Goal: Information Seeking & Learning: Learn about a topic

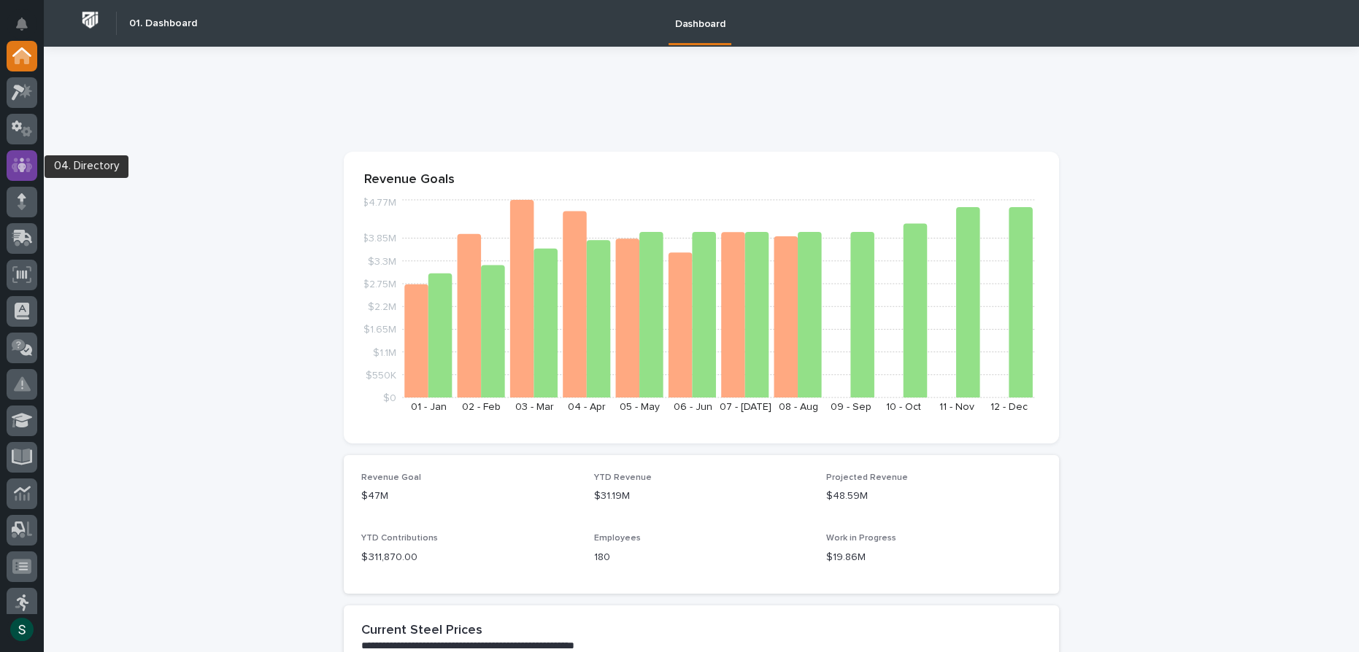
click at [18, 166] on icon at bounding box center [22, 165] width 21 height 17
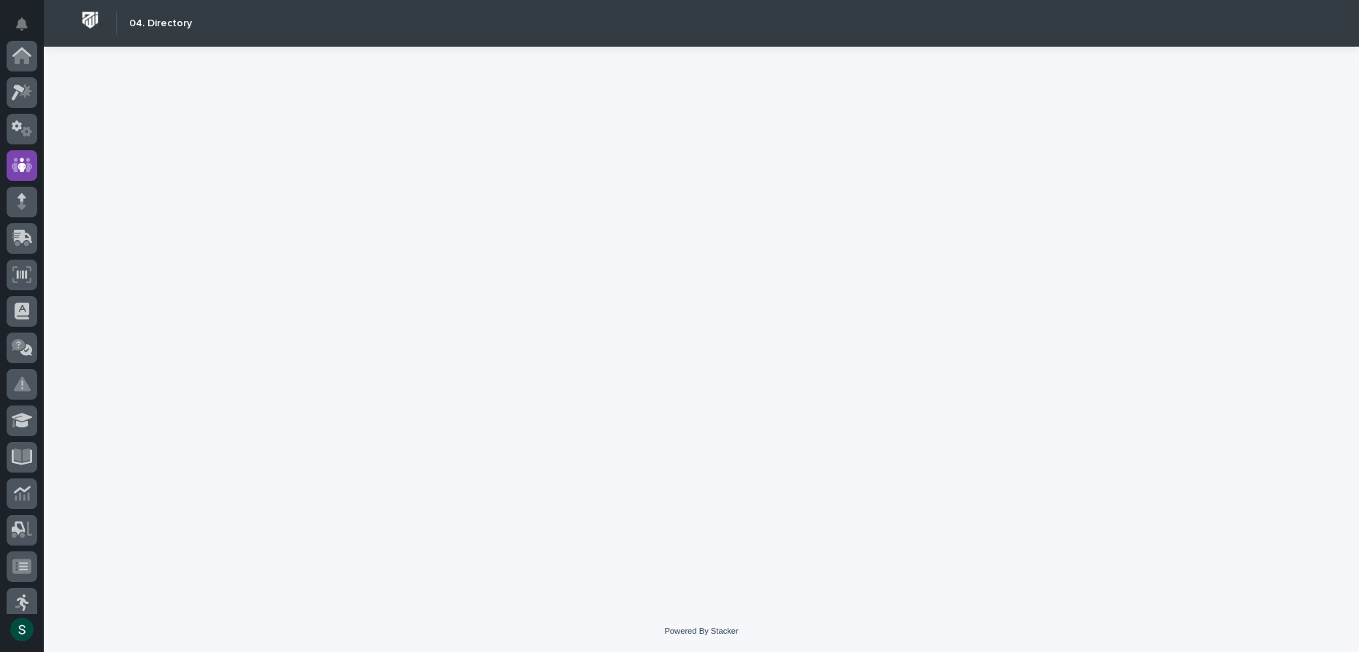
scroll to position [109, 0]
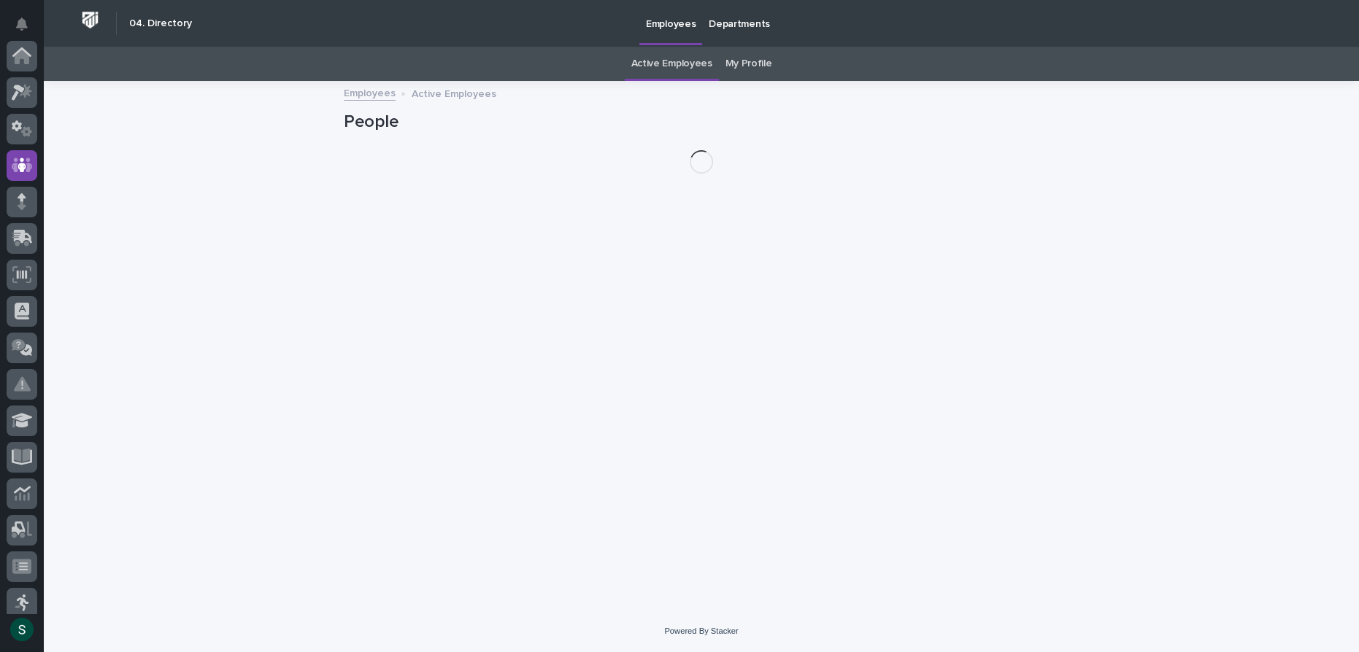
scroll to position [109, 0]
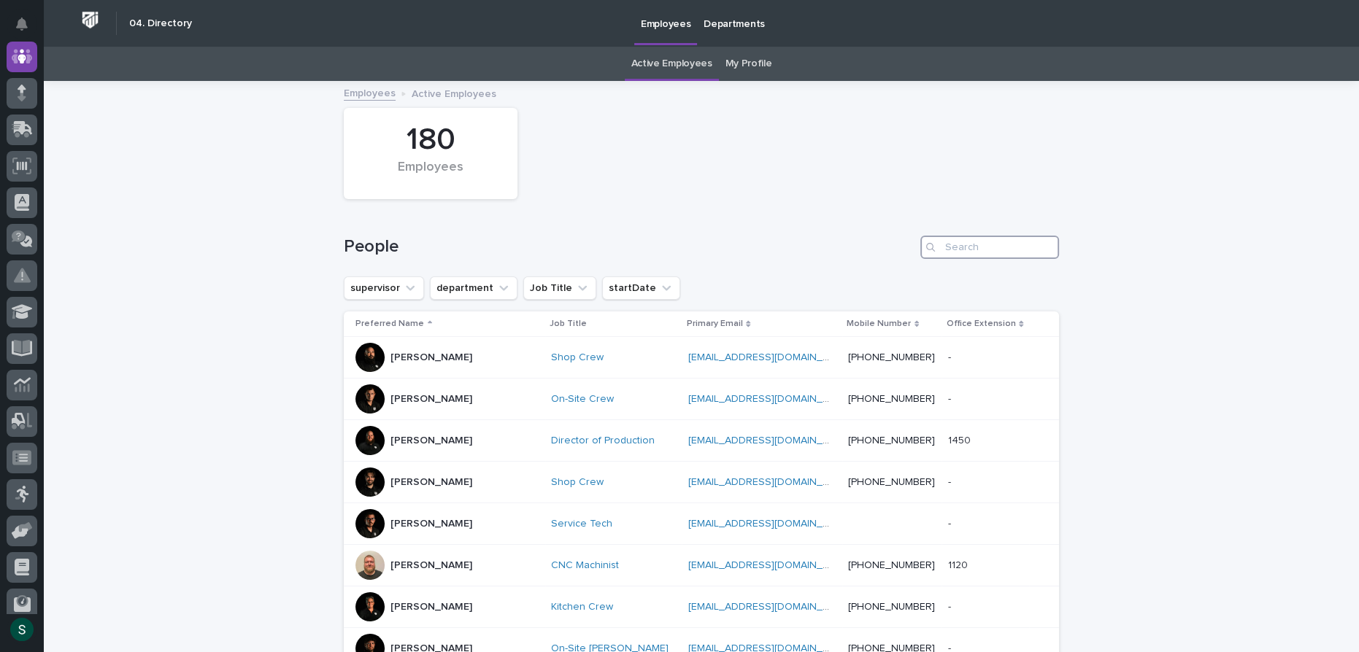
click at [1016, 248] on input "Search" at bounding box center [989, 247] width 139 height 23
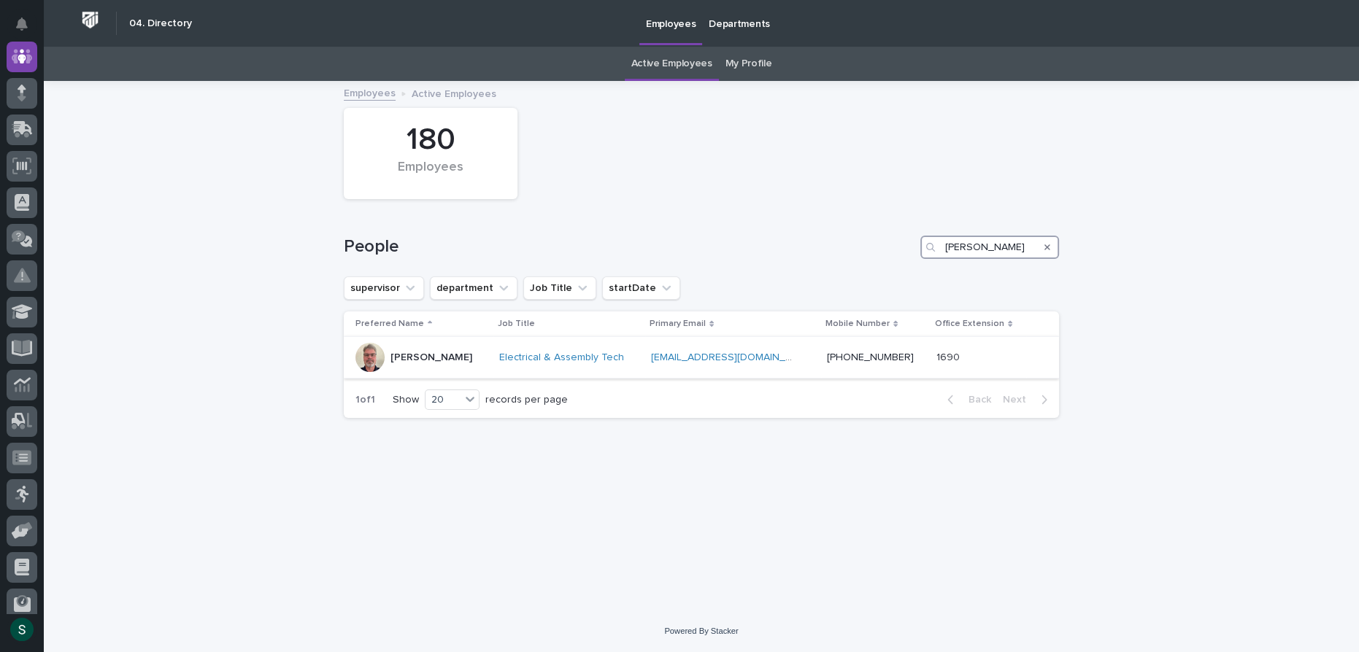
type input "[PERSON_NAME]"
click at [391, 357] on p "[PERSON_NAME]" at bounding box center [431, 358] width 82 height 12
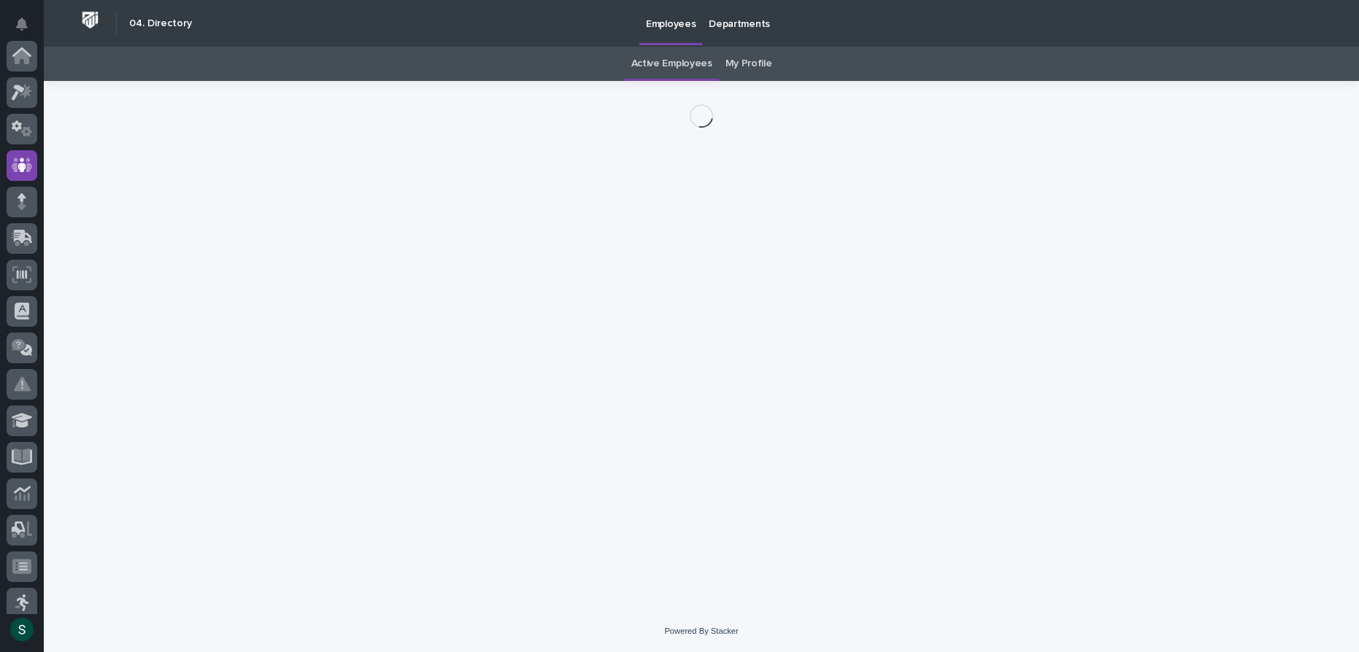
scroll to position [109, 0]
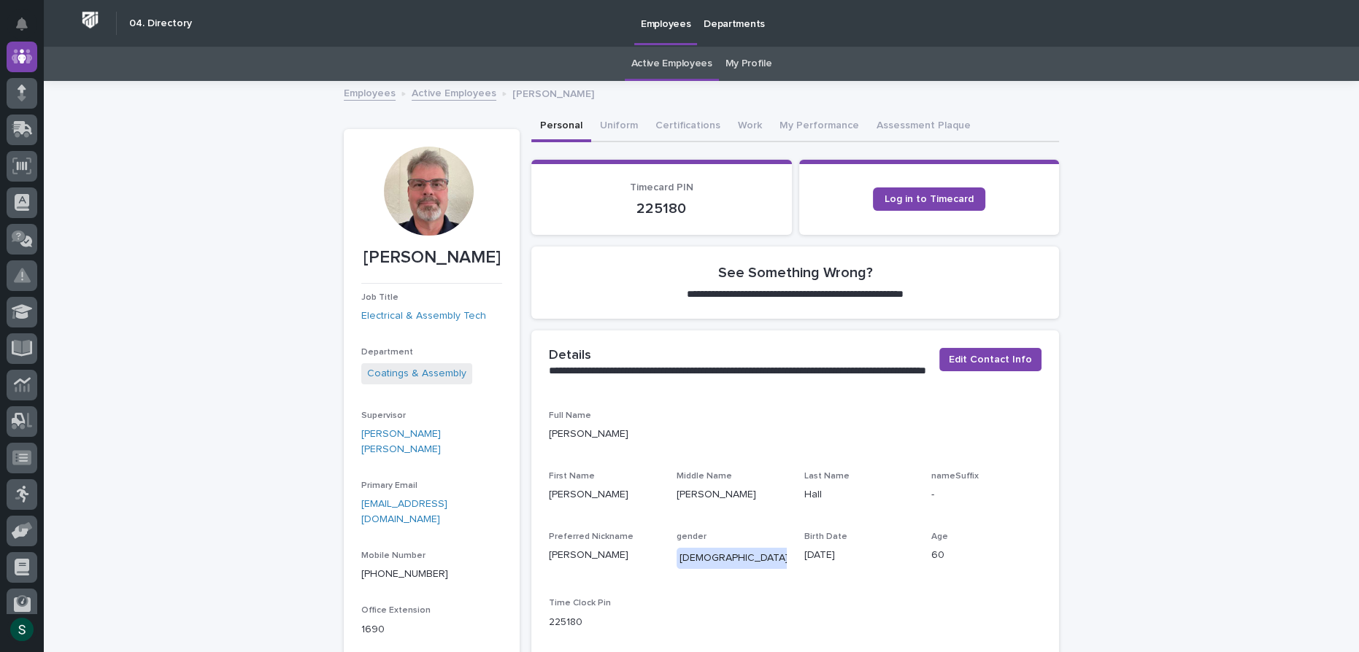
click at [419, 195] on div at bounding box center [428, 191] width 89 height 89
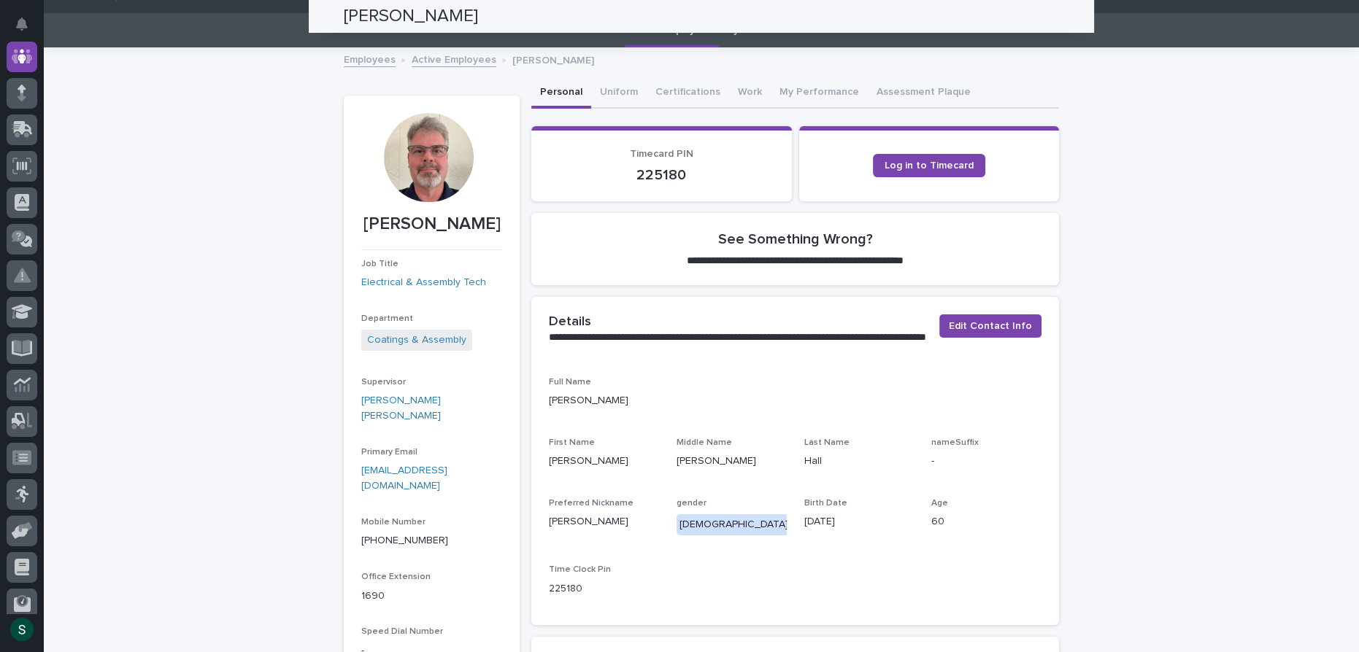
scroll to position [0, 0]
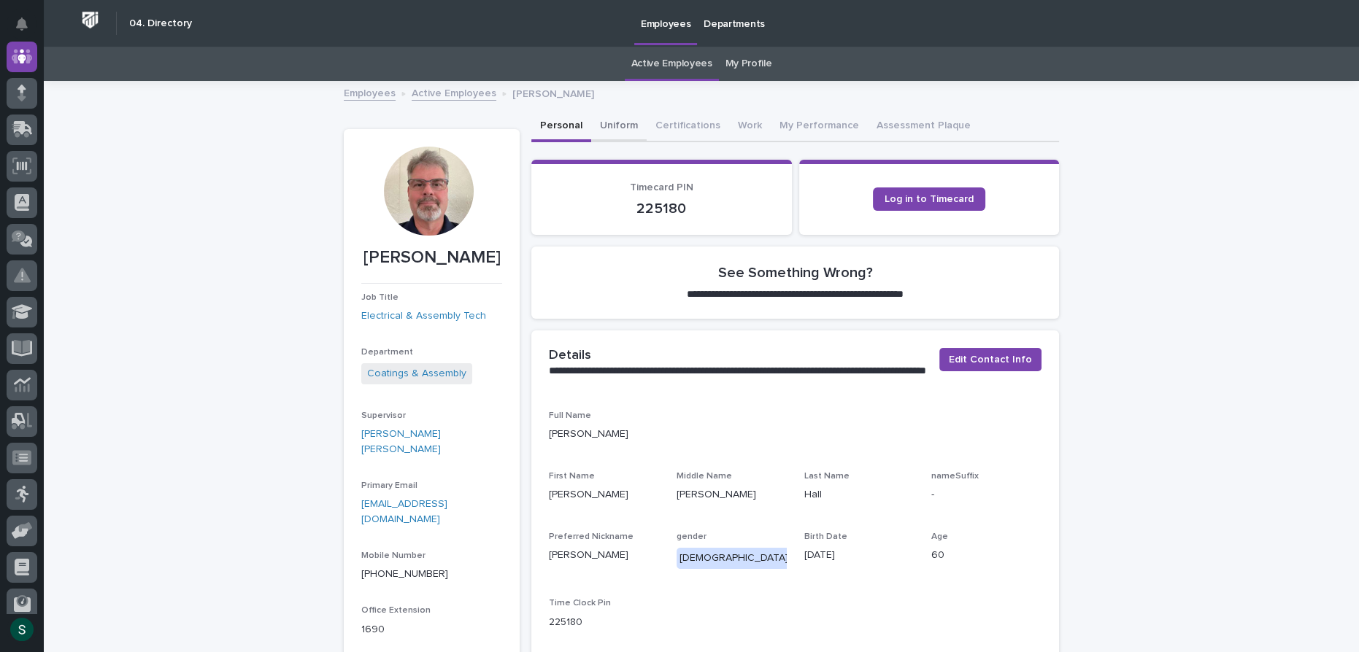
click at [601, 124] on button "Uniform" at bounding box center [618, 127] width 55 height 31
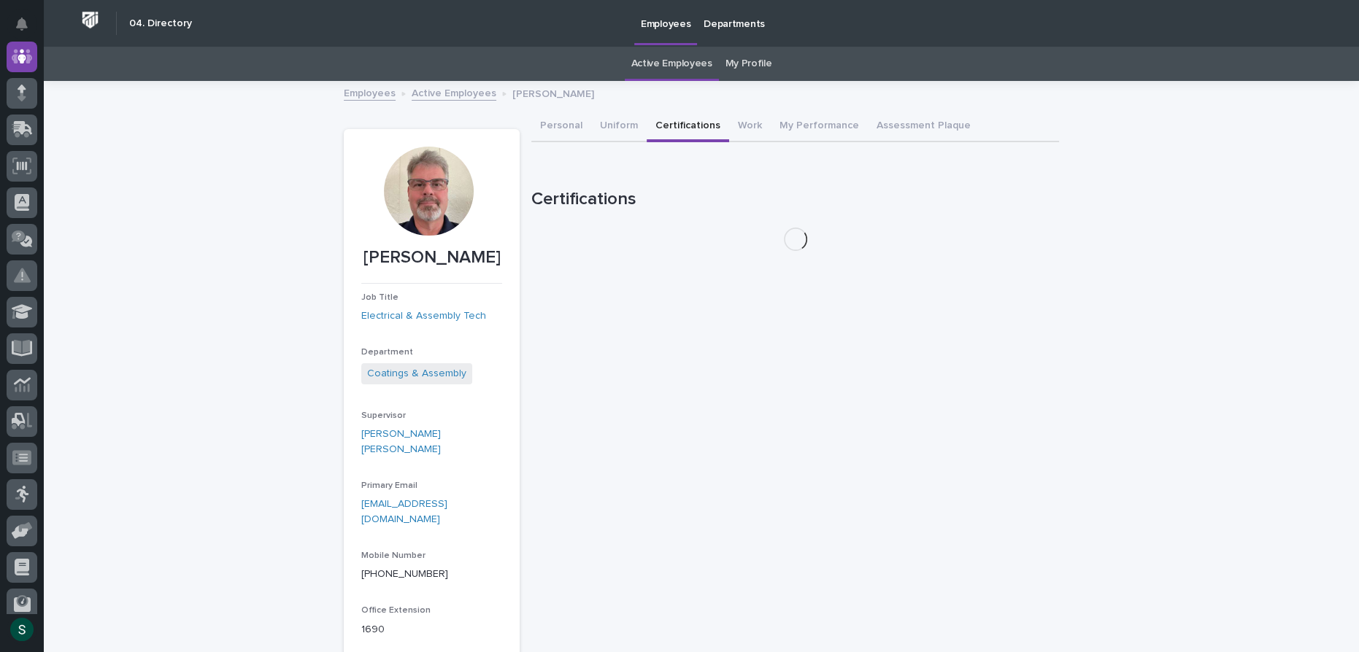
click at [680, 127] on button "Certifications" at bounding box center [687, 127] width 82 height 31
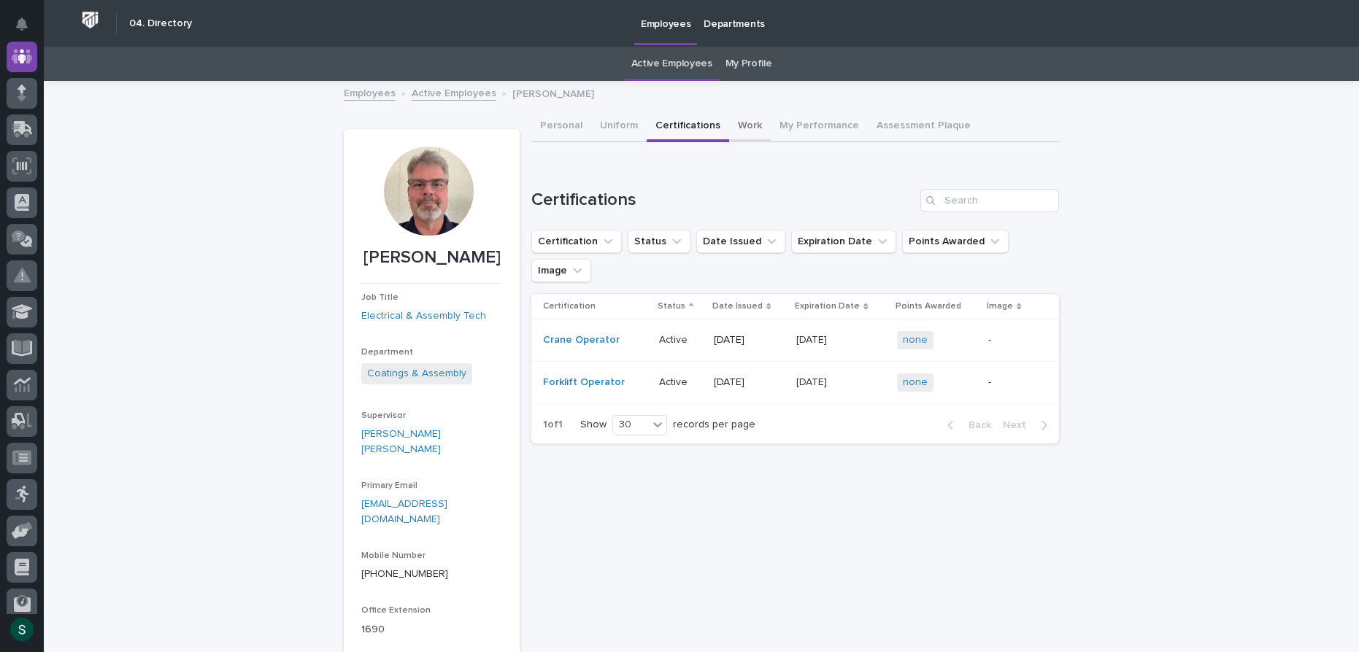
click at [729, 125] on button "Work" at bounding box center [750, 127] width 42 height 31
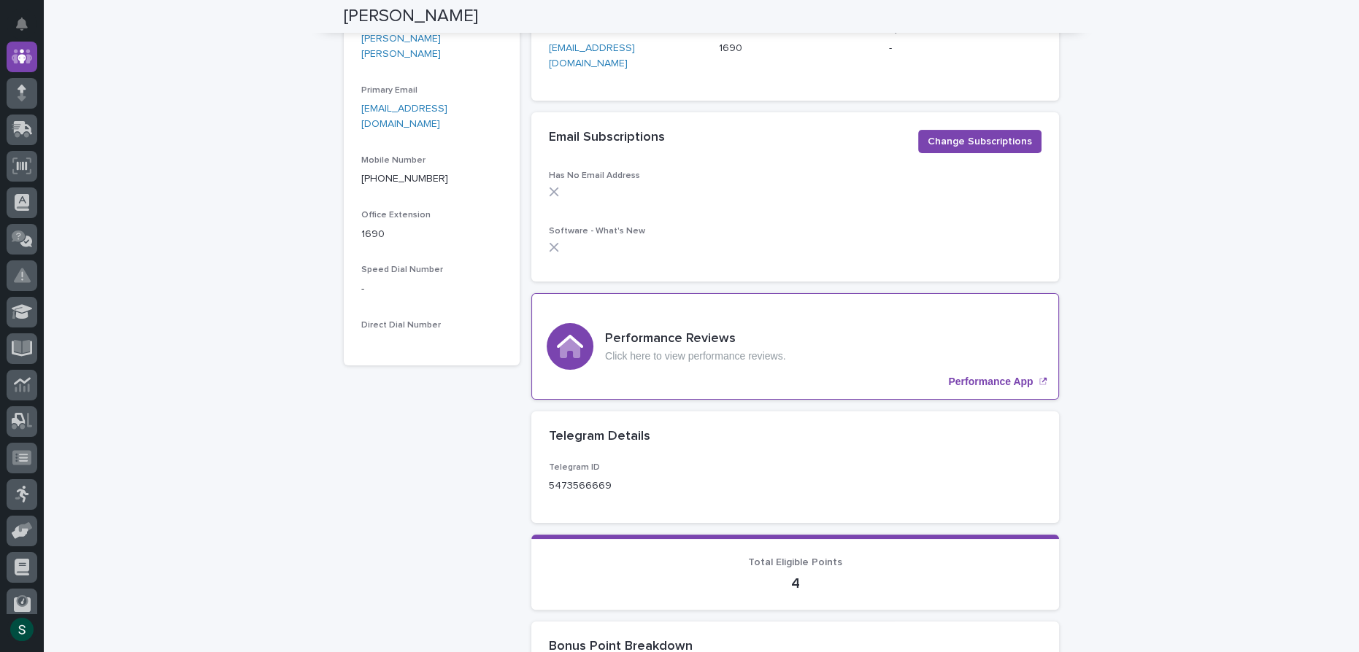
scroll to position [396, 0]
click at [992, 375] on p "Performance App" at bounding box center [990, 381] width 85 height 12
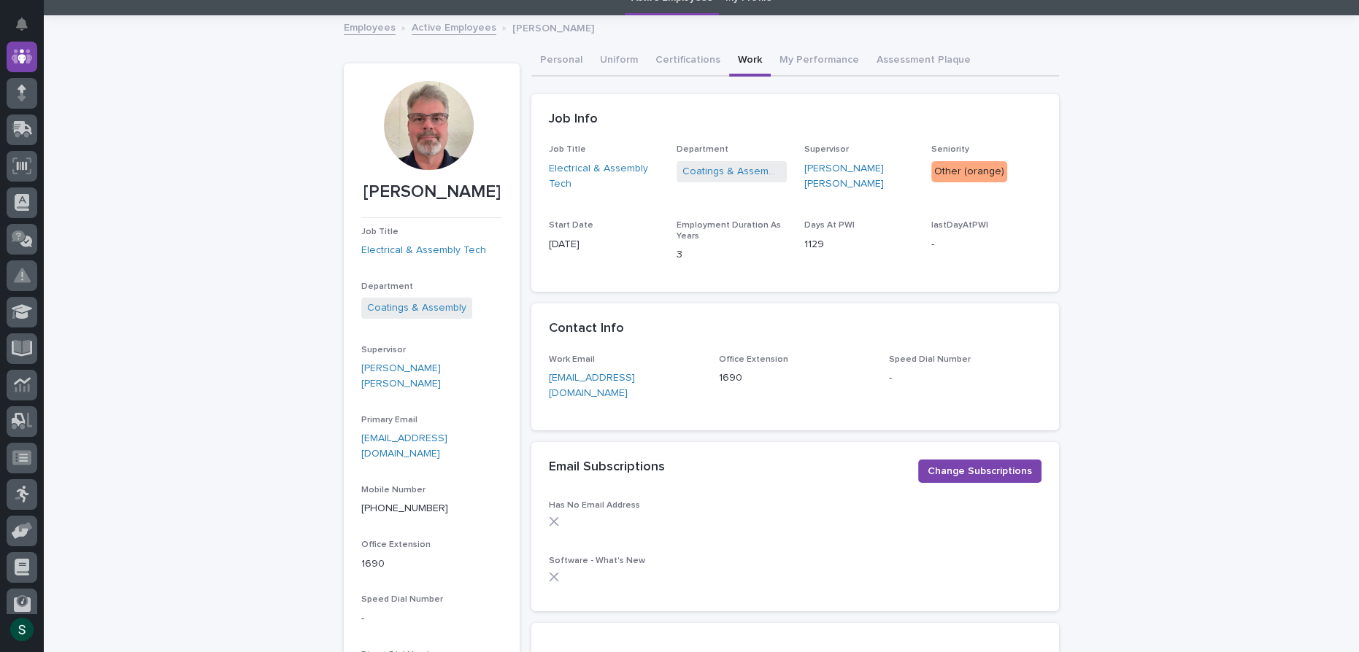
scroll to position [65, 0]
click at [777, 59] on button "My Performance" at bounding box center [818, 62] width 97 height 31
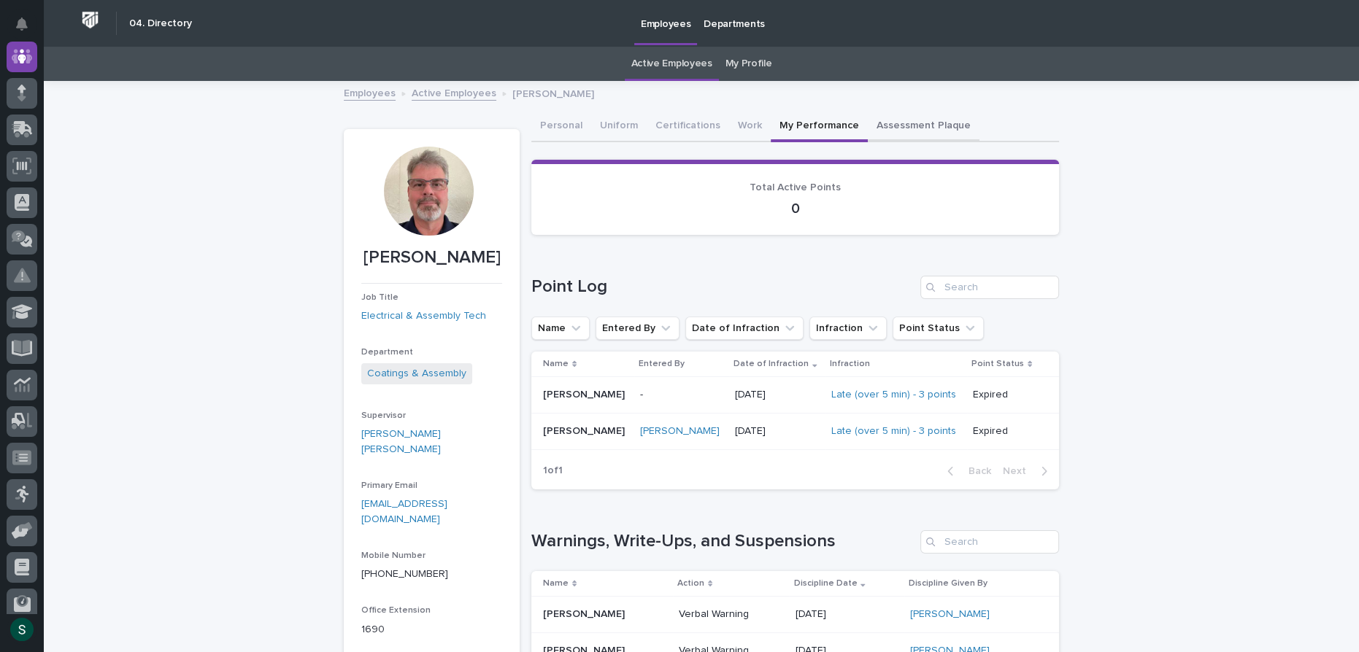
click at [895, 124] on button "Assessment Plaque" at bounding box center [924, 127] width 112 height 31
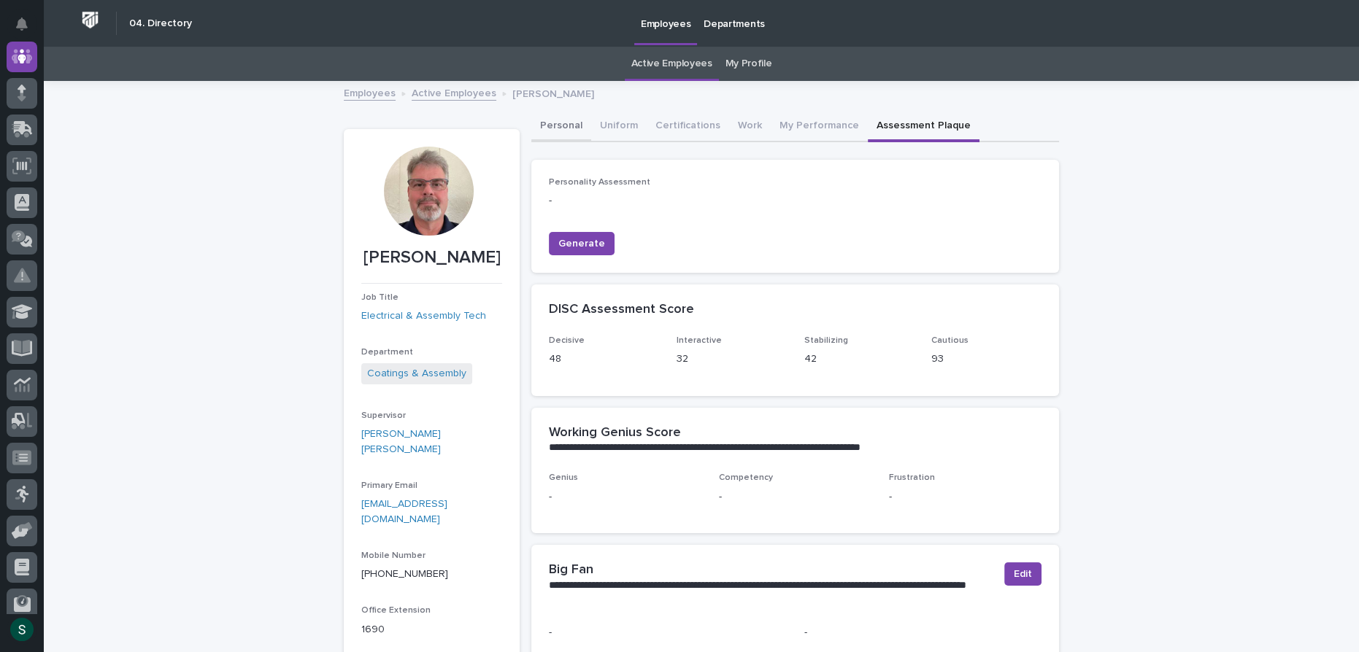
click at [548, 125] on button "Personal" at bounding box center [561, 127] width 60 height 31
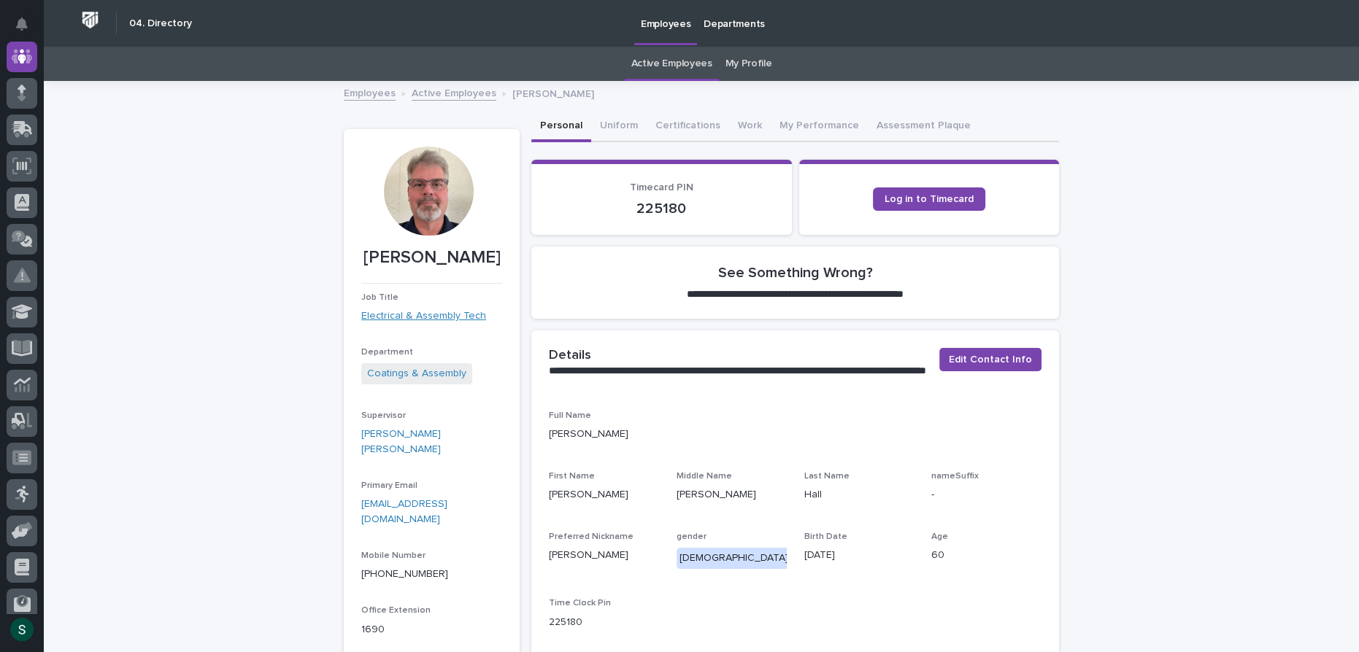
click at [411, 312] on link "Electrical & Assembly Tech" at bounding box center [423, 316] width 125 height 15
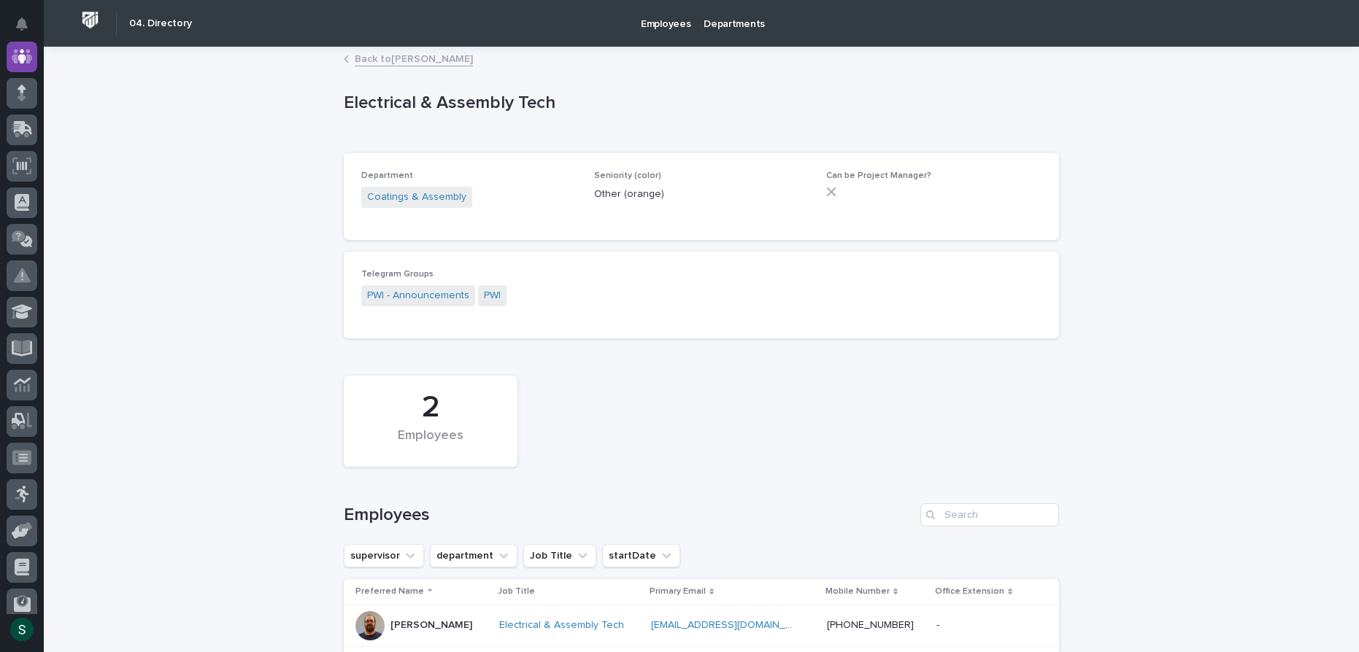
click at [403, 64] on link "Back to [PERSON_NAME]" at bounding box center [414, 58] width 118 height 17
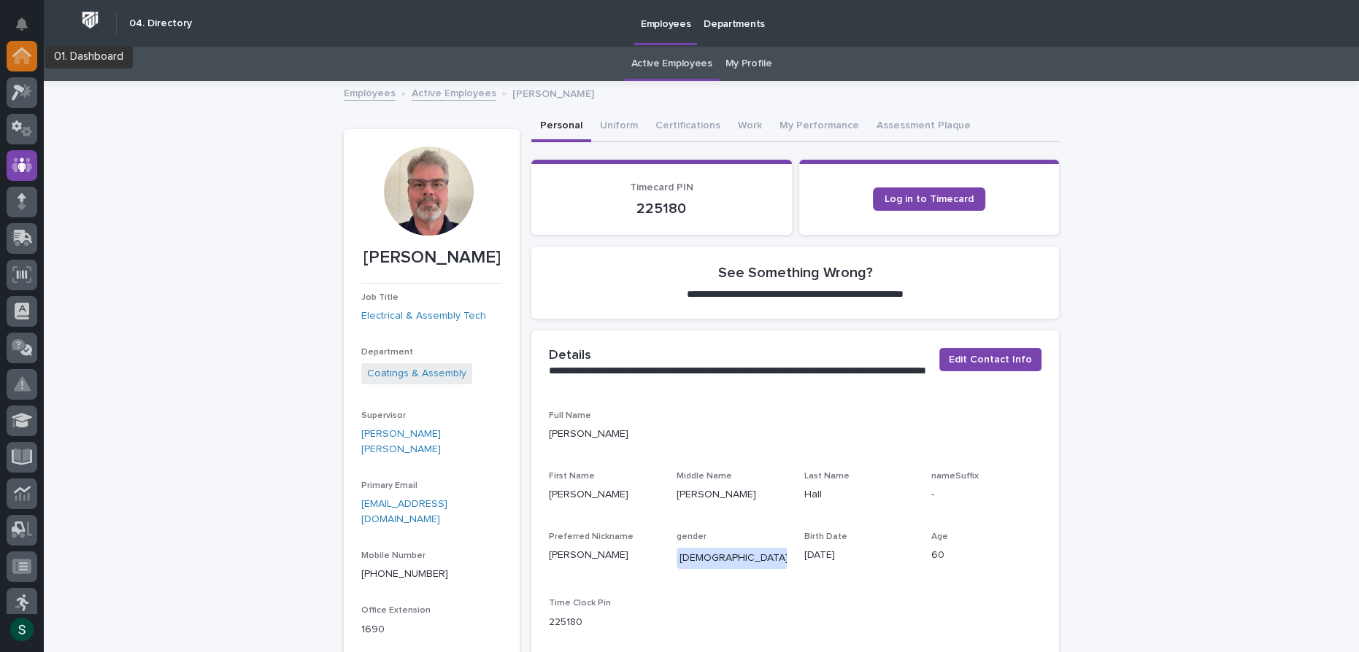
click at [26, 60] on icon at bounding box center [22, 57] width 15 height 15
